Goal: Check status: Check status

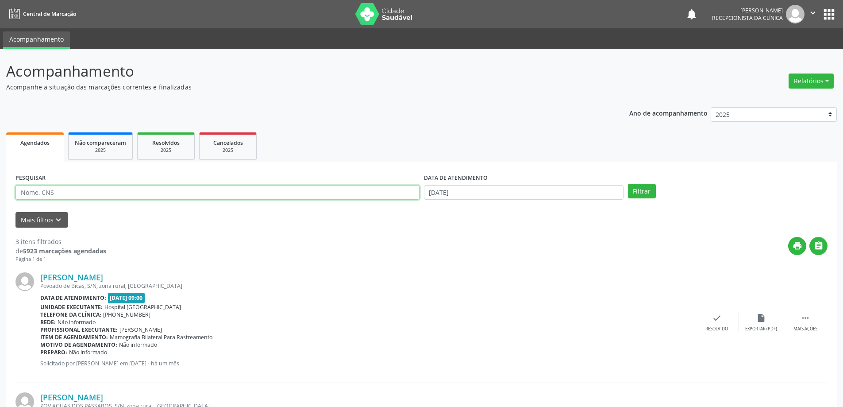
click at [38, 189] on input "text" at bounding box center [217, 192] width 404 height 15
type input "705807474336039"
click at [628, 184] on button "Filtrar" at bounding box center [642, 191] width 28 height 15
click at [720, 321] on icon "check" at bounding box center [724, 318] width 10 height 10
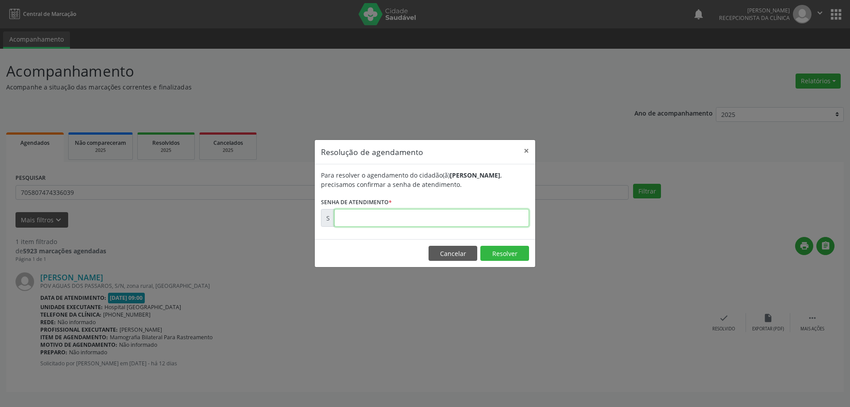
click at [366, 219] on input "text" at bounding box center [431, 218] width 195 height 18
type input "00172407"
click at [505, 249] on button "Resolver" at bounding box center [504, 253] width 49 height 15
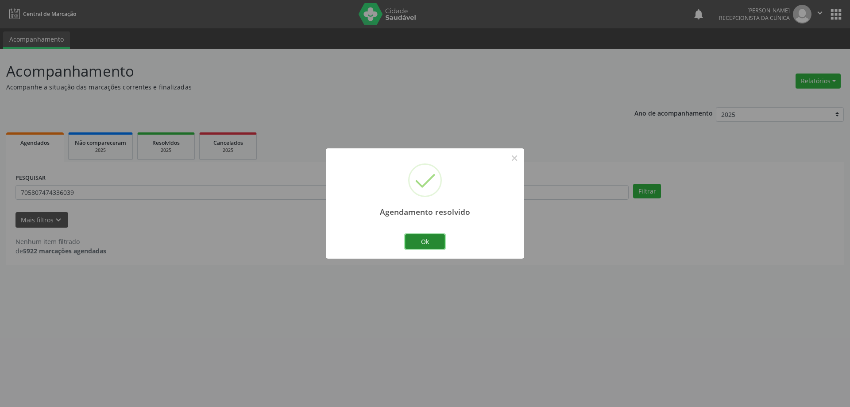
click at [418, 239] on button "Ok" at bounding box center [425, 241] width 40 height 15
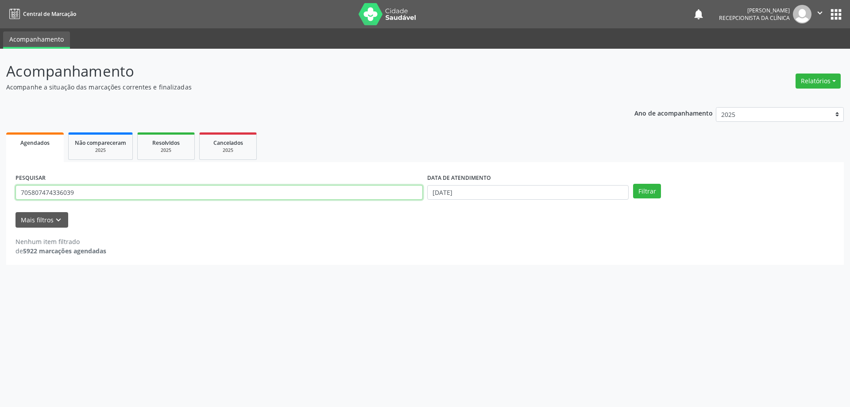
drag, startPoint x: 84, startPoint y: 193, endPoint x: 5, endPoint y: 187, distance: 79.0
click at [0, 188] on div "Acompanhamento Acompanhe a situação das marcações correntes e finalizadas Relat…" at bounding box center [425, 228] width 850 height 358
type input "700501188600451"
click at [633, 184] on button "Filtrar" at bounding box center [647, 191] width 28 height 15
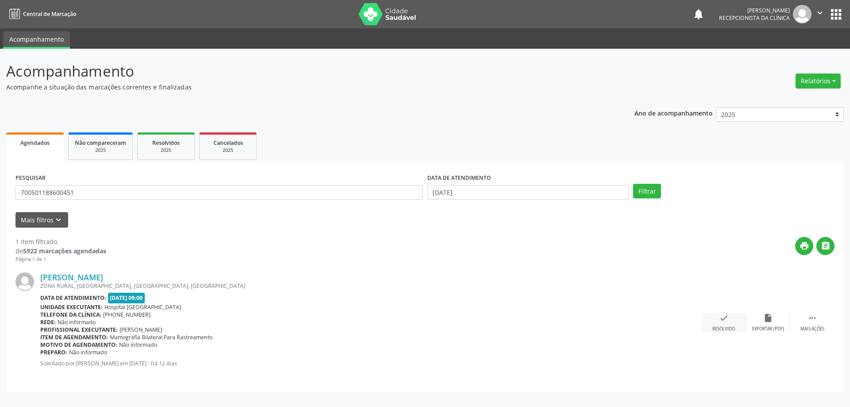
click at [723, 320] on icon "check" at bounding box center [724, 318] width 10 height 10
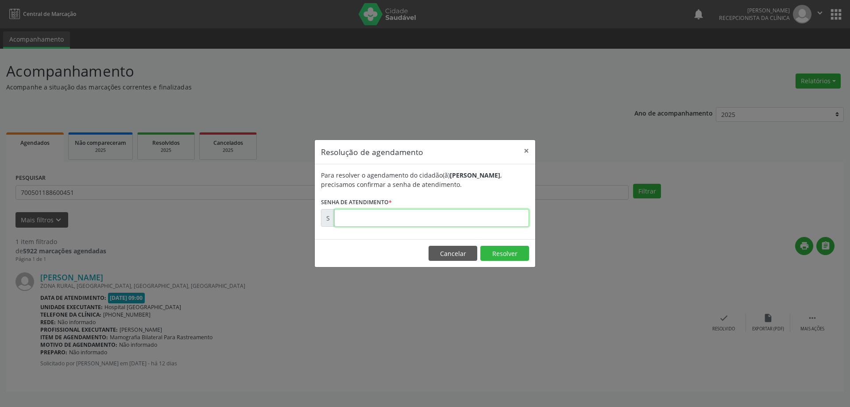
drag, startPoint x: 358, startPoint y: 217, endPoint x: 362, endPoint y: 212, distance: 5.7
click at [358, 216] on input "text" at bounding box center [431, 218] width 195 height 18
type input "00172408"
click at [501, 256] on button "Resolver" at bounding box center [504, 253] width 49 height 15
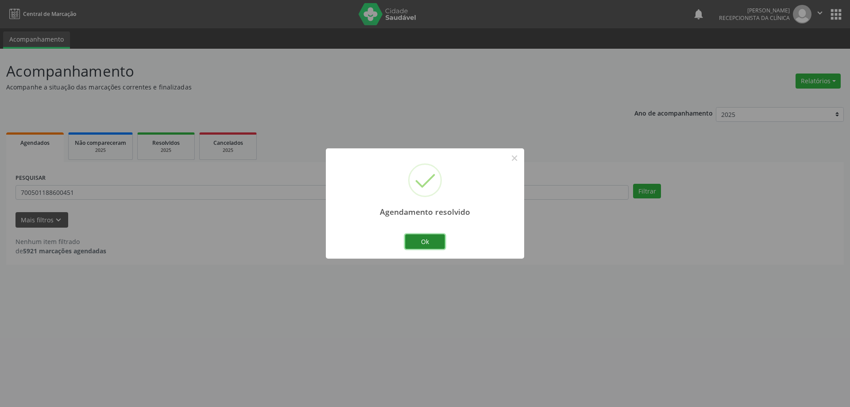
click at [434, 241] on button "Ok" at bounding box center [425, 241] width 40 height 15
